Goal: Information Seeking & Learning: Find specific fact

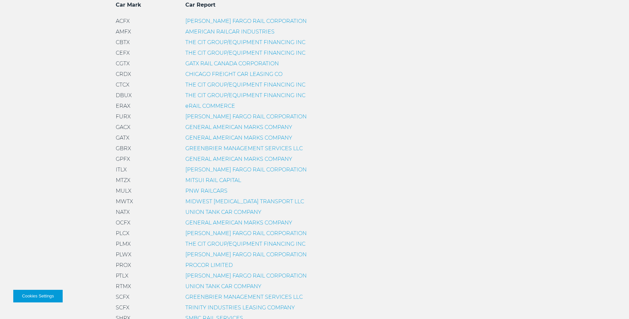
scroll to position [298, 0]
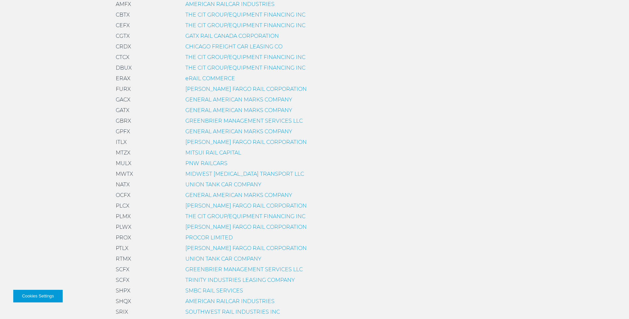
click at [204, 110] on link "GENERAL AMERICAN MARKS COMPANY" at bounding box center [238, 110] width 107 height 6
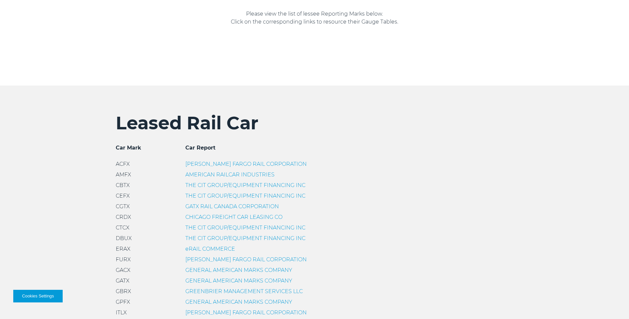
scroll to position [133, 0]
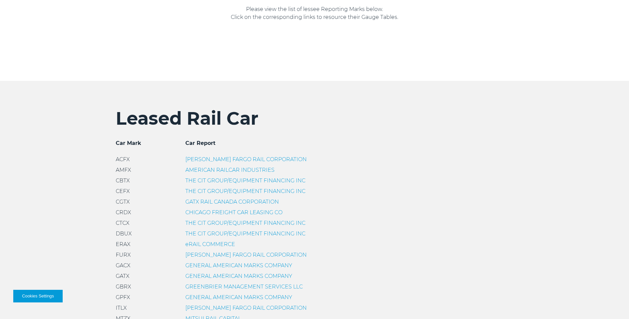
click at [208, 274] on link "GENERAL AMERICAN MARKS COMPANY" at bounding box center [238, 276] width 107 height 6
